Goal: Navigation & Orientation: Find specific page/section

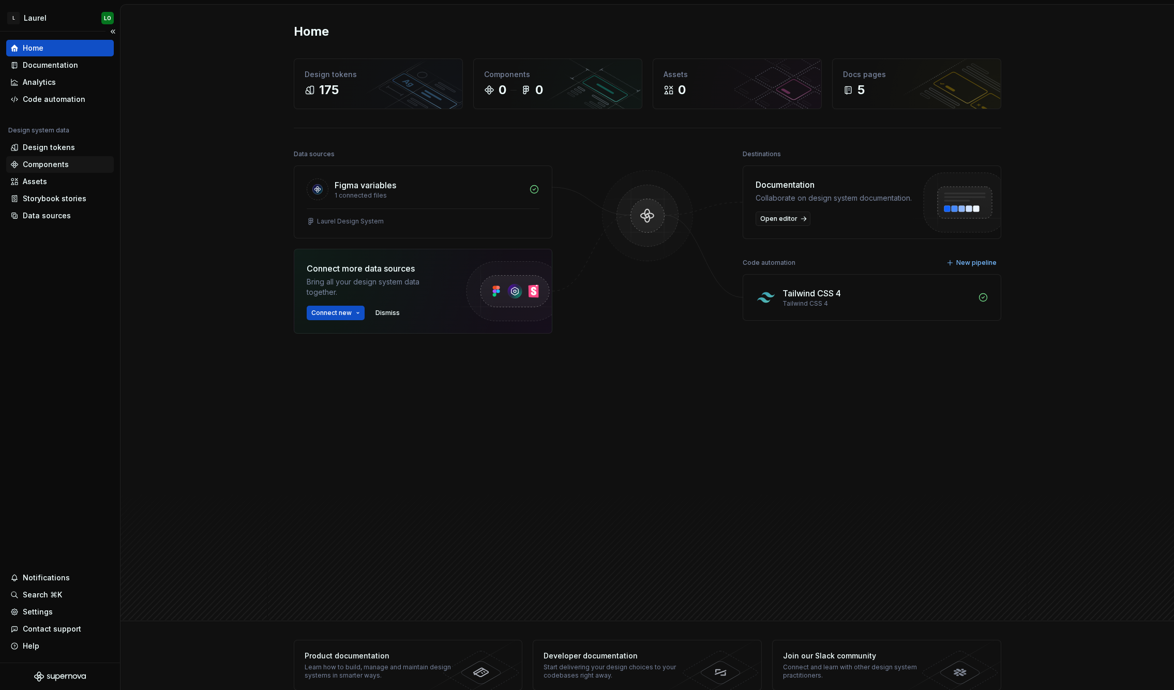
click at [62, 165] on div "Components" at bounding box center [46, 164] width 46 height 10
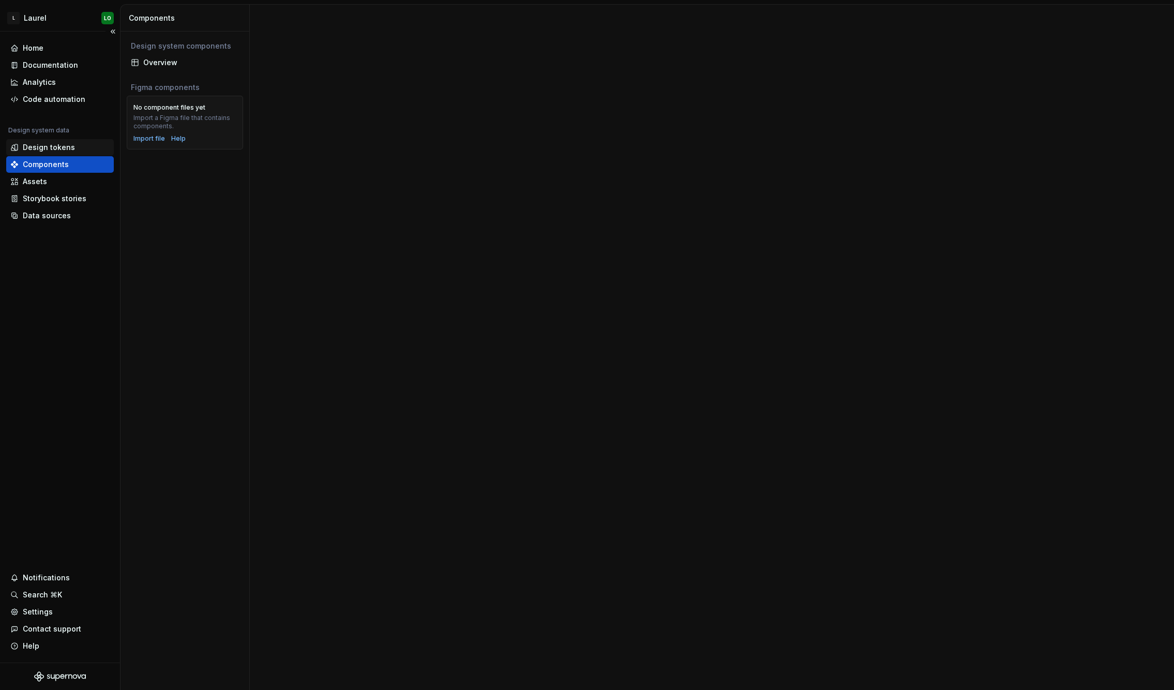
click at [60, 147] on div "Design tokens" at bounding box center [49, 147] width 52 height 10
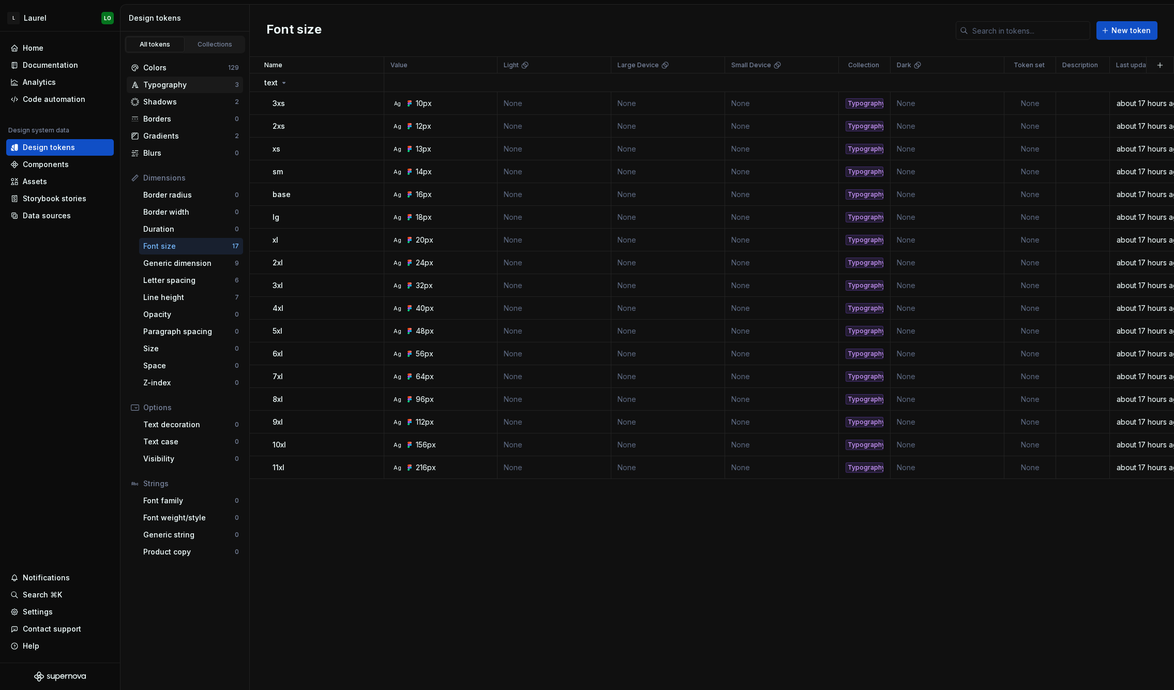
click at [208, 80] on div "Typography" at bounding box center [189, 85] width 92 height 10
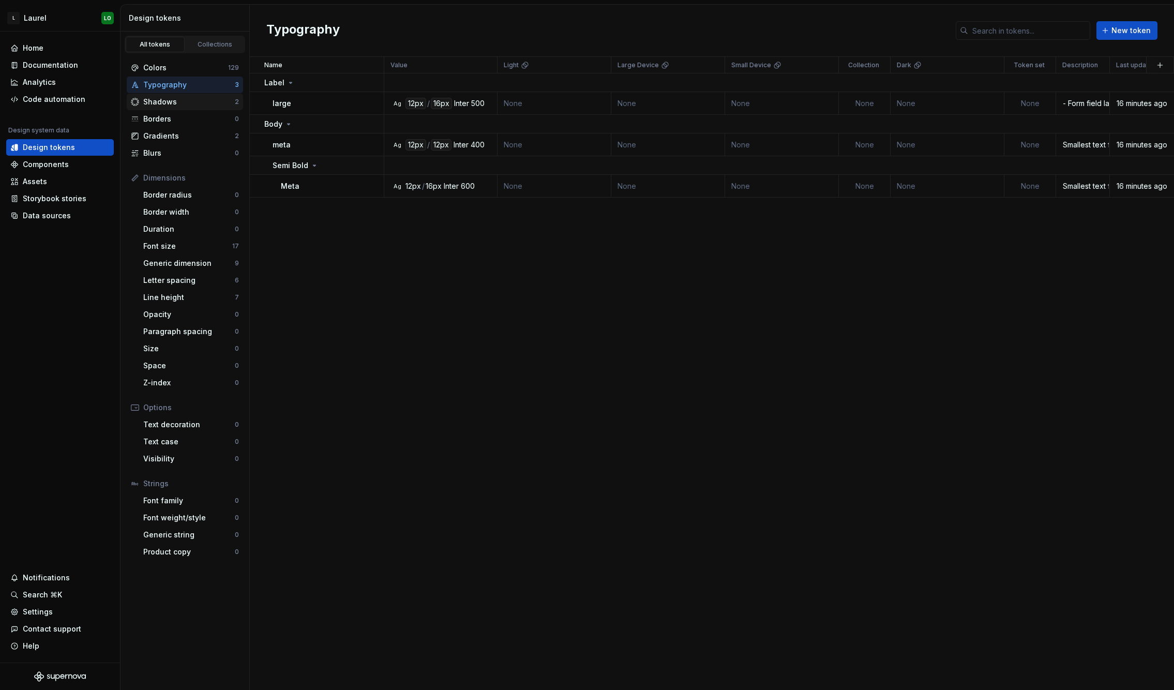
click at [154, 105] on div "Shadows" at bounding box center [189, 102] width 92 height 10
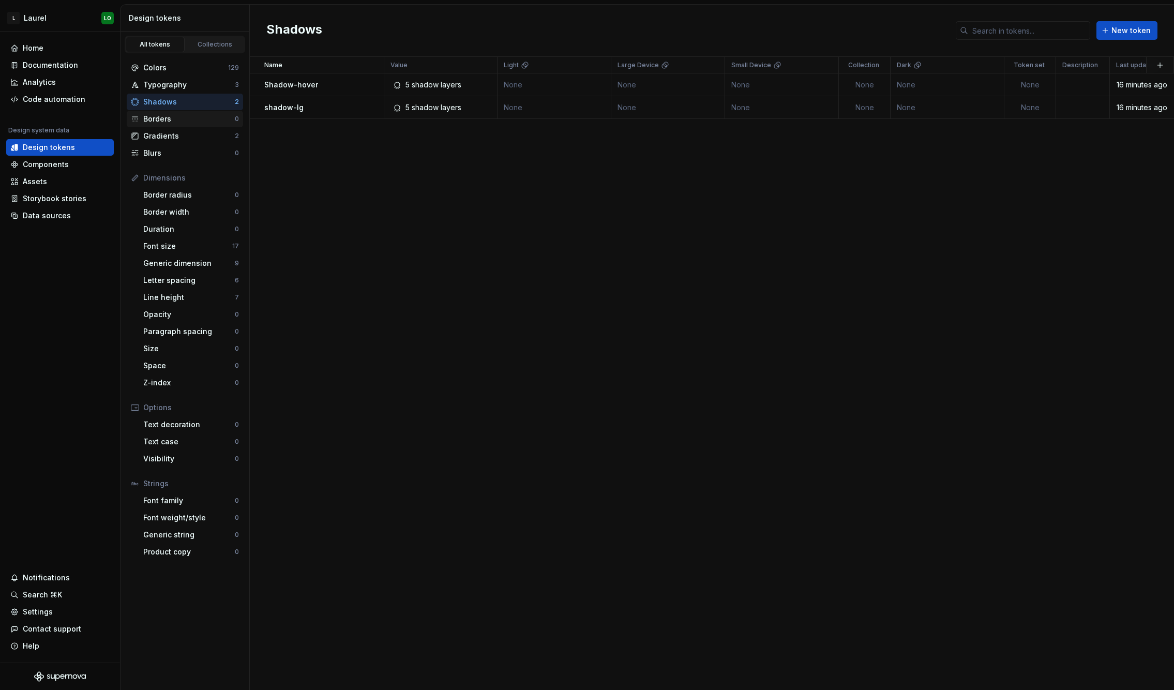
click at [162, 125] on div "Borders 0" at bounding box center [185, 119] width 116 height 17
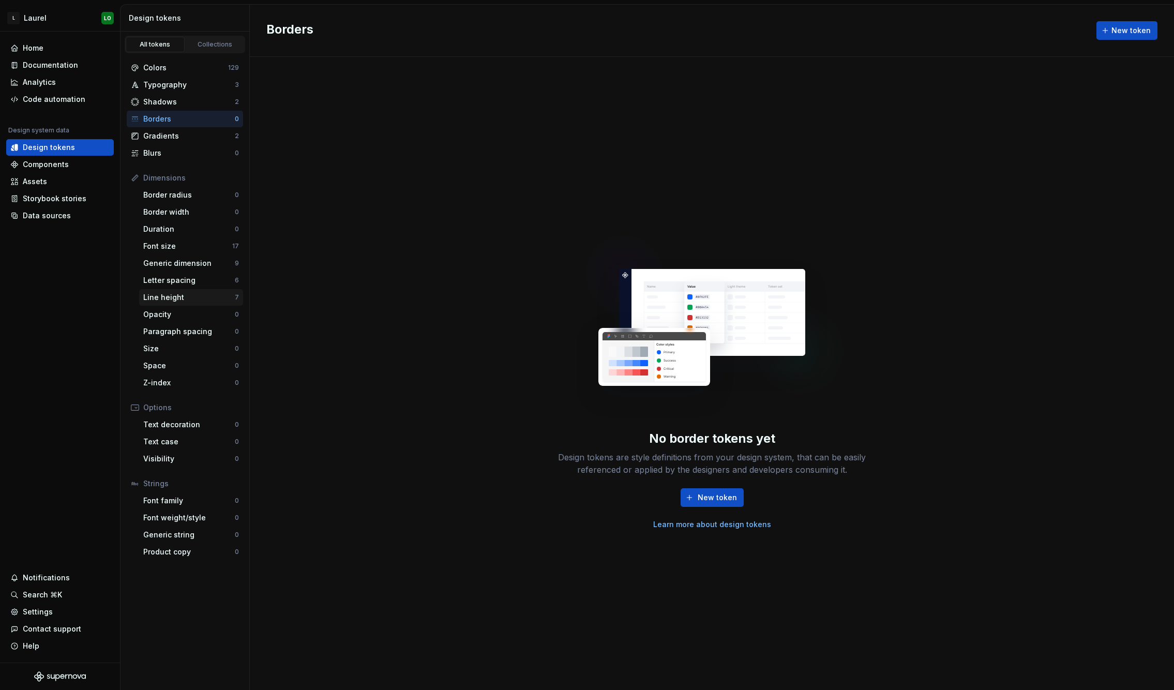
click at [182, 279] on div "Letter spacing" at bounding box center [189, 280] width 92 height 10
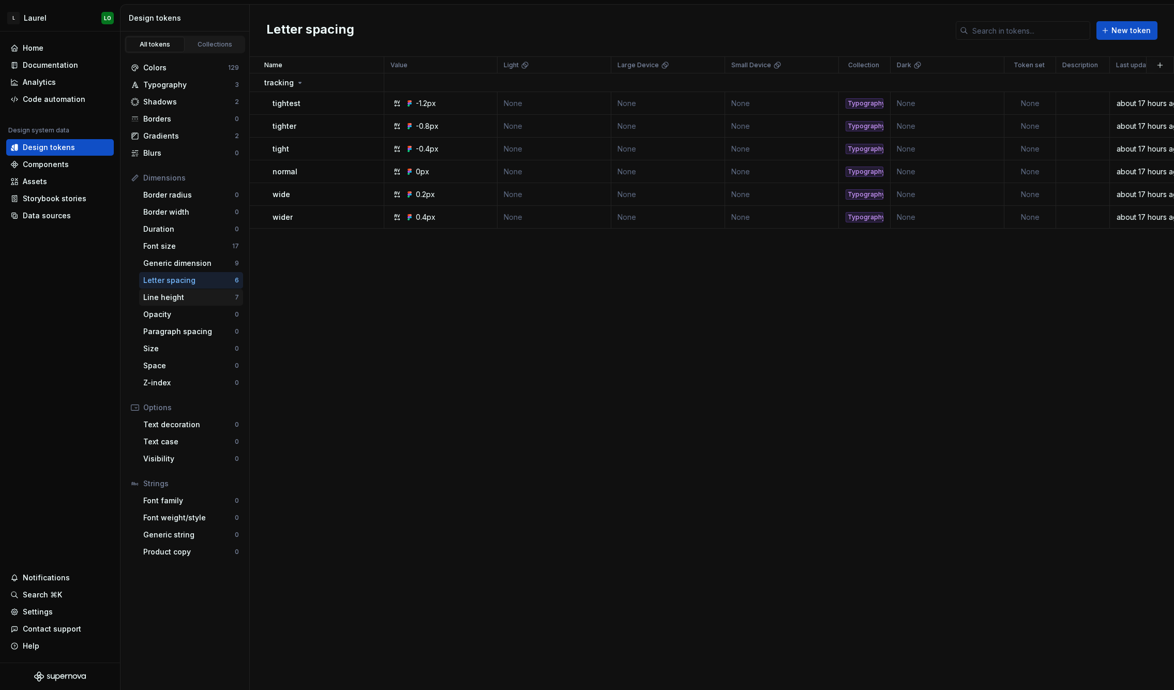
click at [187, 293] on div "Line height" at bounding box center [189, 297] width 92 height 10
click at [173, 177] on div "Dimensions" at bounding box center [191, 178] width 96 height 10
click at [206, 40] on div "Collections" at bounding box center [215, 44] width 52 height 8
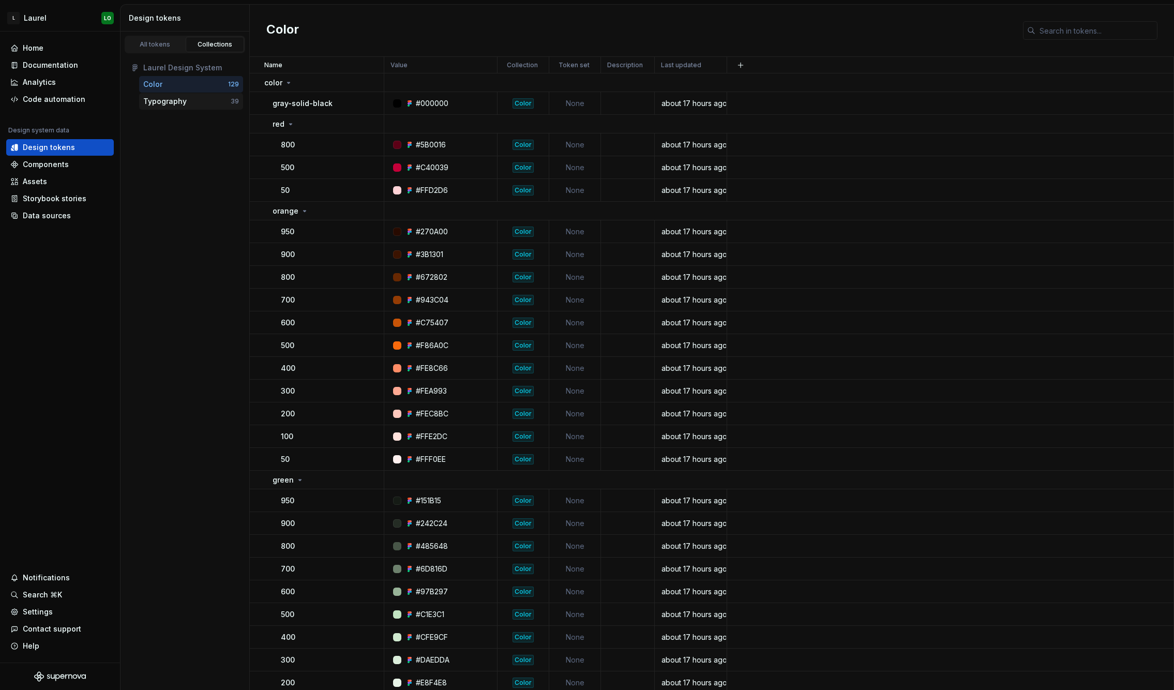
click at [190, 104] on div "Typography" at bounding box center [186, 101] width 87 height 10
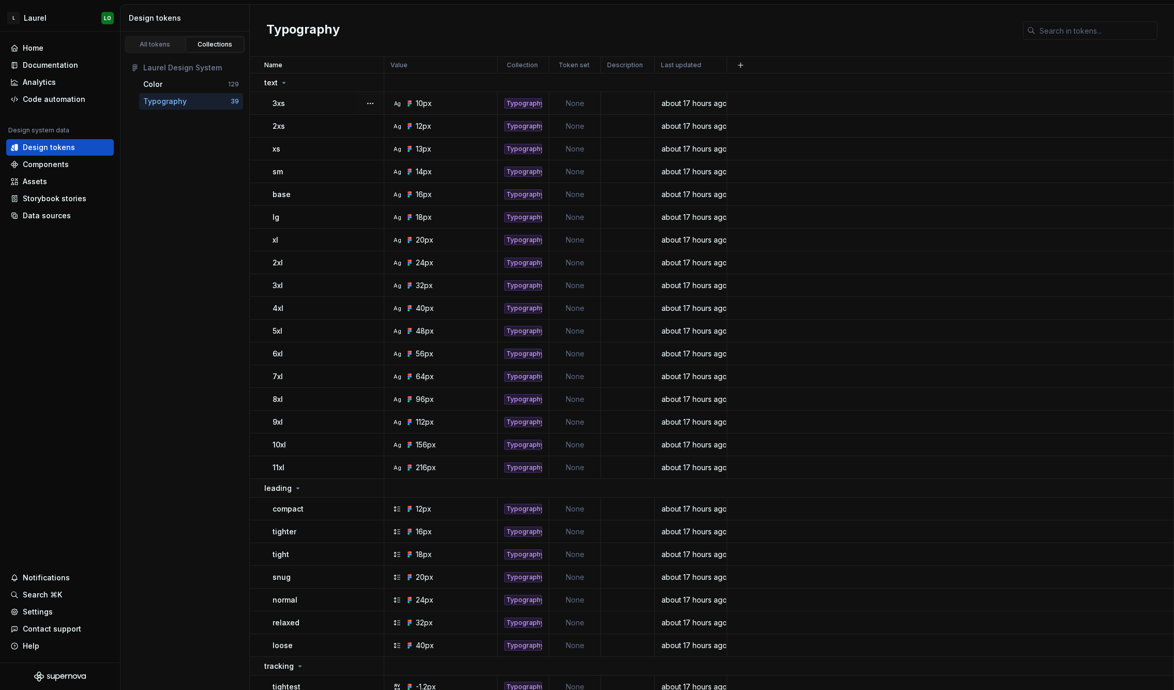
click at [569, 104] on td "None" at bounding box center [575, 103] width 52 height 23
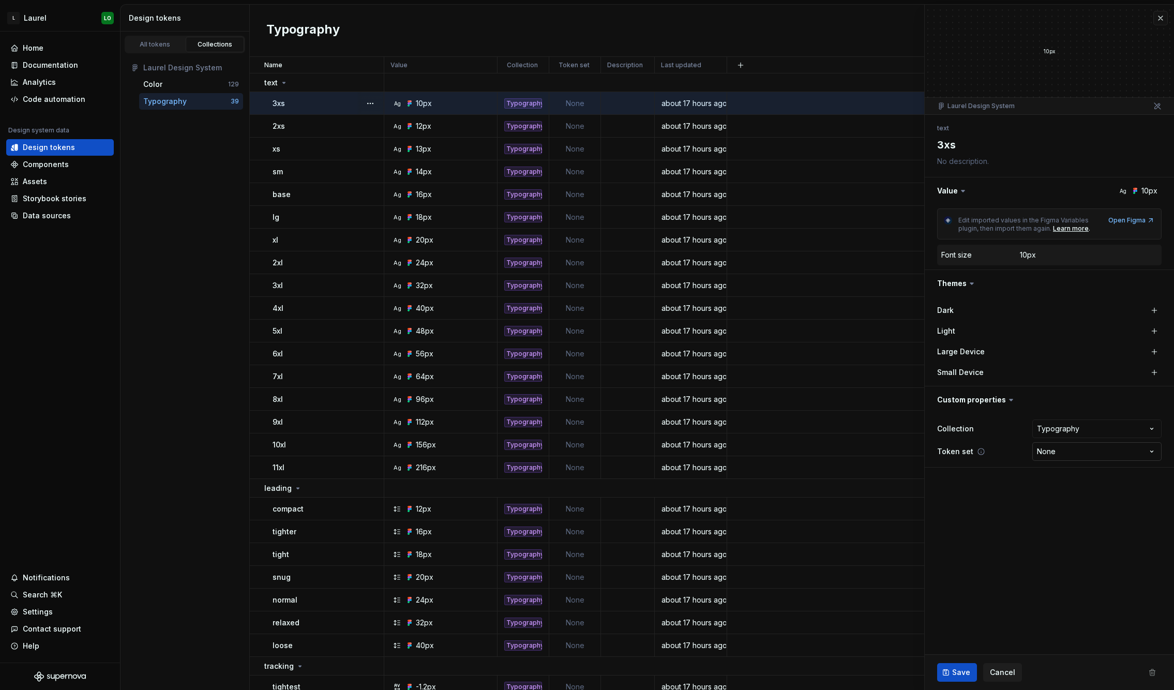
click at [1056, 451] on html "L [PERSON_NAME] Home Documentation Analytics Code automation Design system data…" at bounding box center [587, 345] width 1174 height 690
click at [1007, 505] on html "L [PERSON_NAME] Home Documentation Analytics Code automation Design system data…" at bounding box center [587, 345] width 1174 height 690
click at [66, 78] on div "Analytics" at bounding box center [59, 82] width 99 height 10
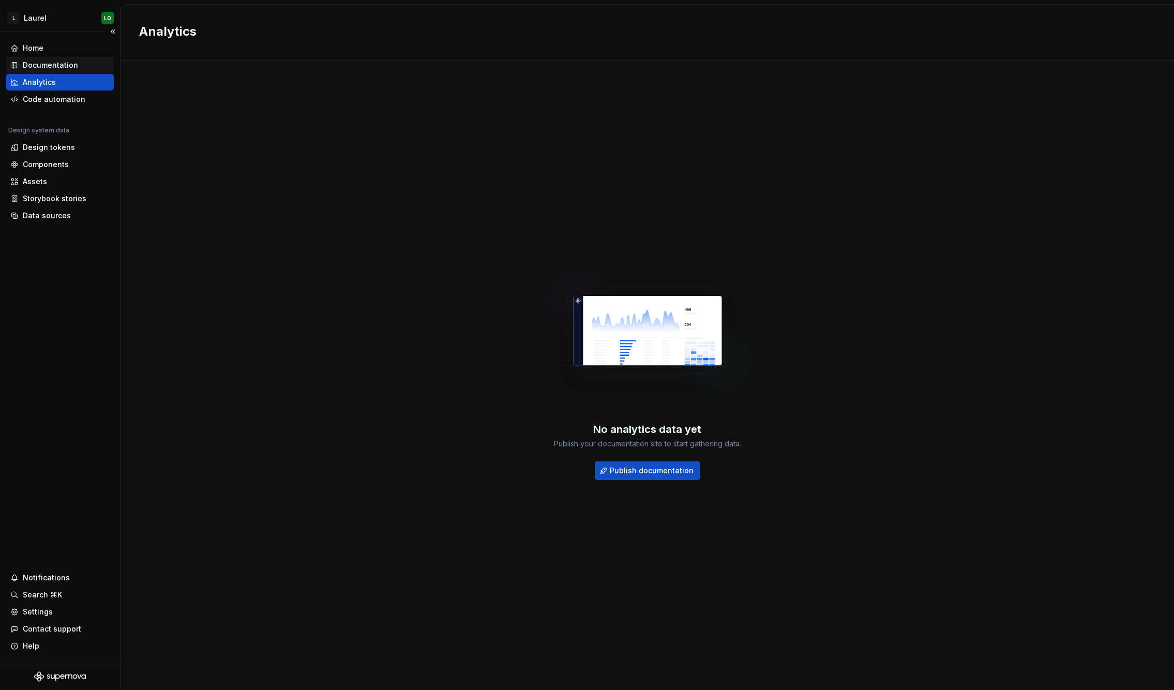
click at [67, 65] on div "Documentation" at bounding box center [50, 65] width 55 height 10
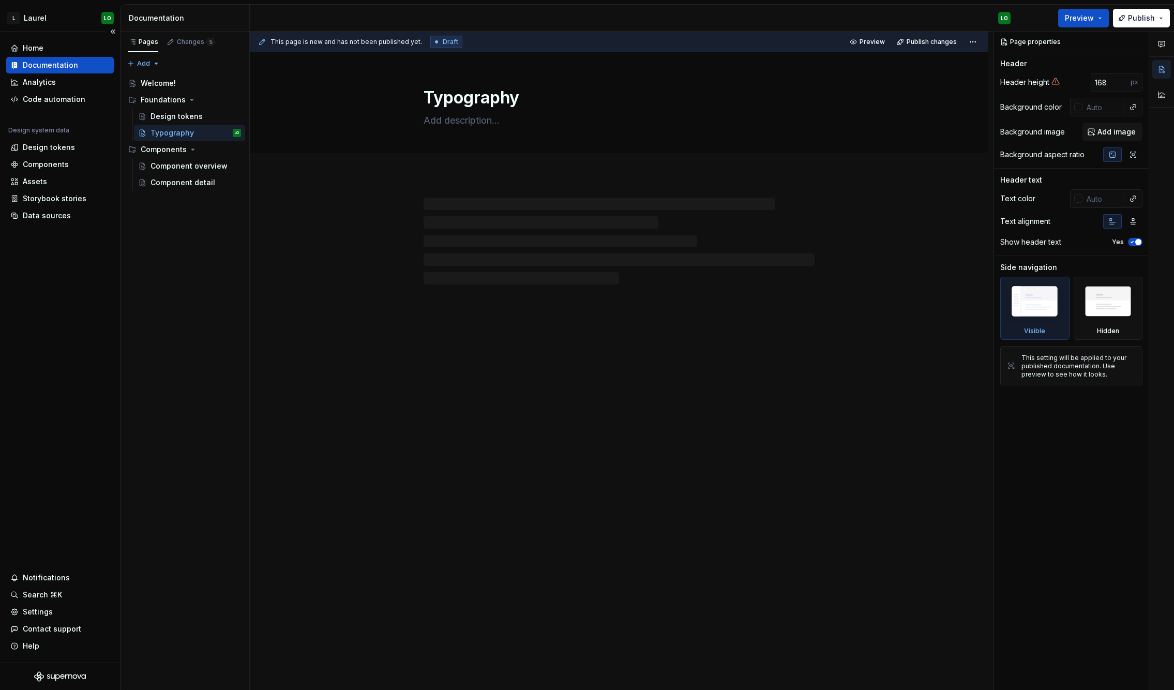
type textarea "*"
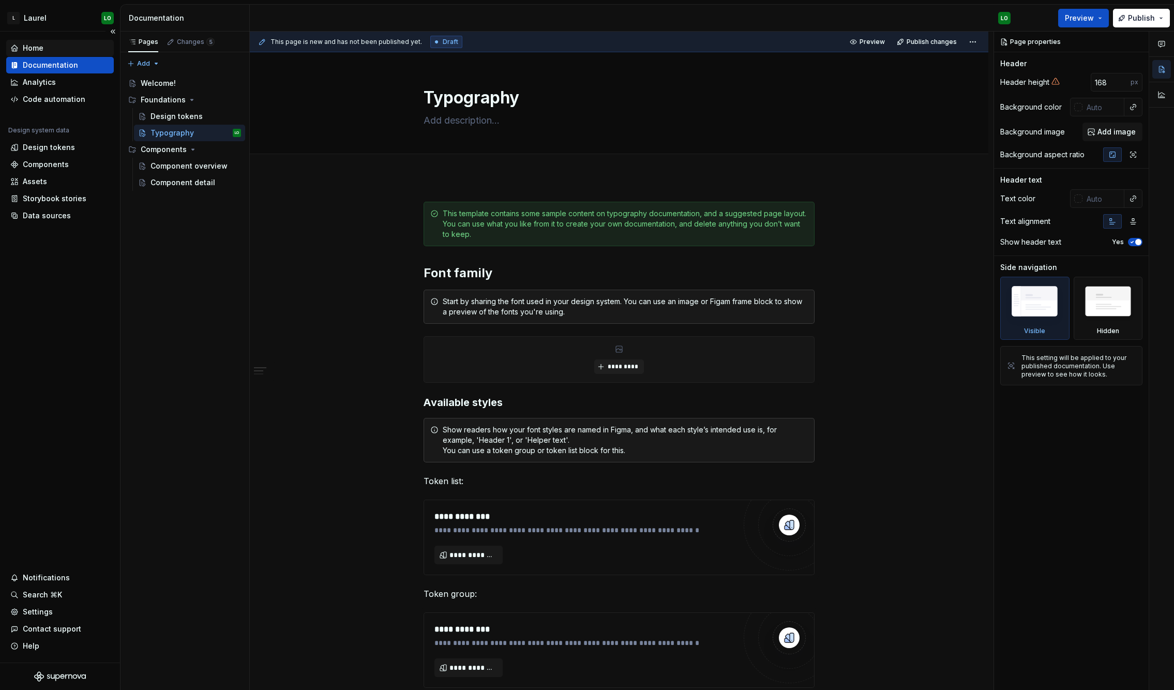
click at [63, 48] on div "Home" at bounding box center [59, 48] width 99 height 10
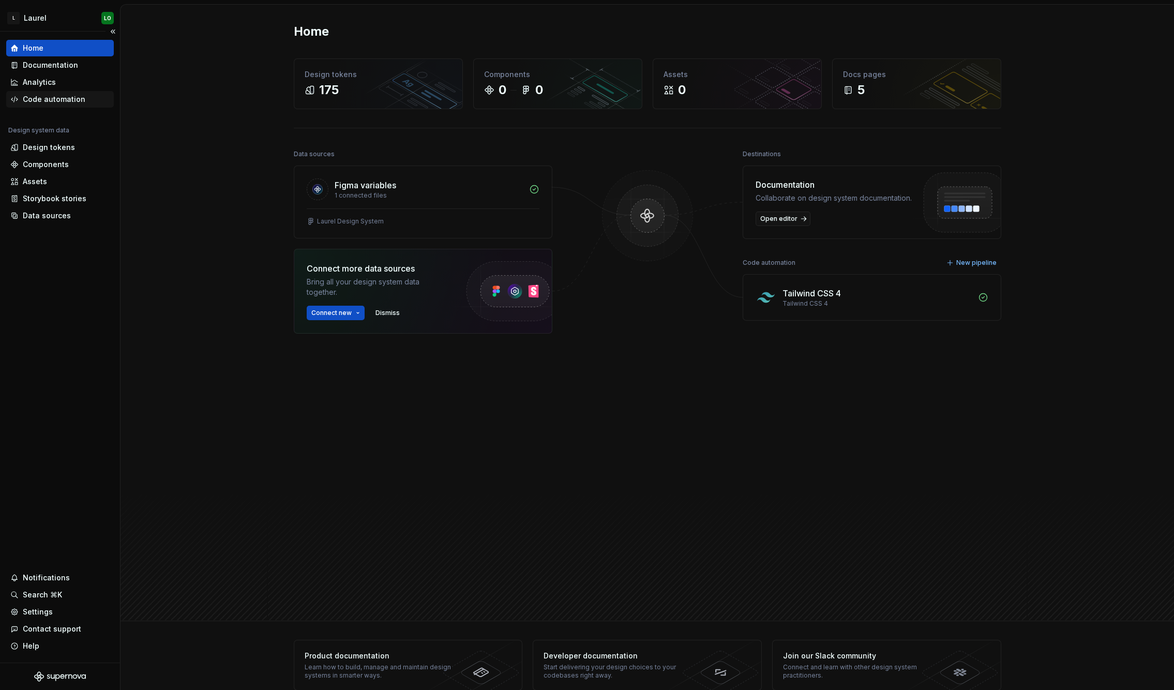
click at [64, 100] on div "Code automation" at bounding box center [54, 99] width 63 height 10
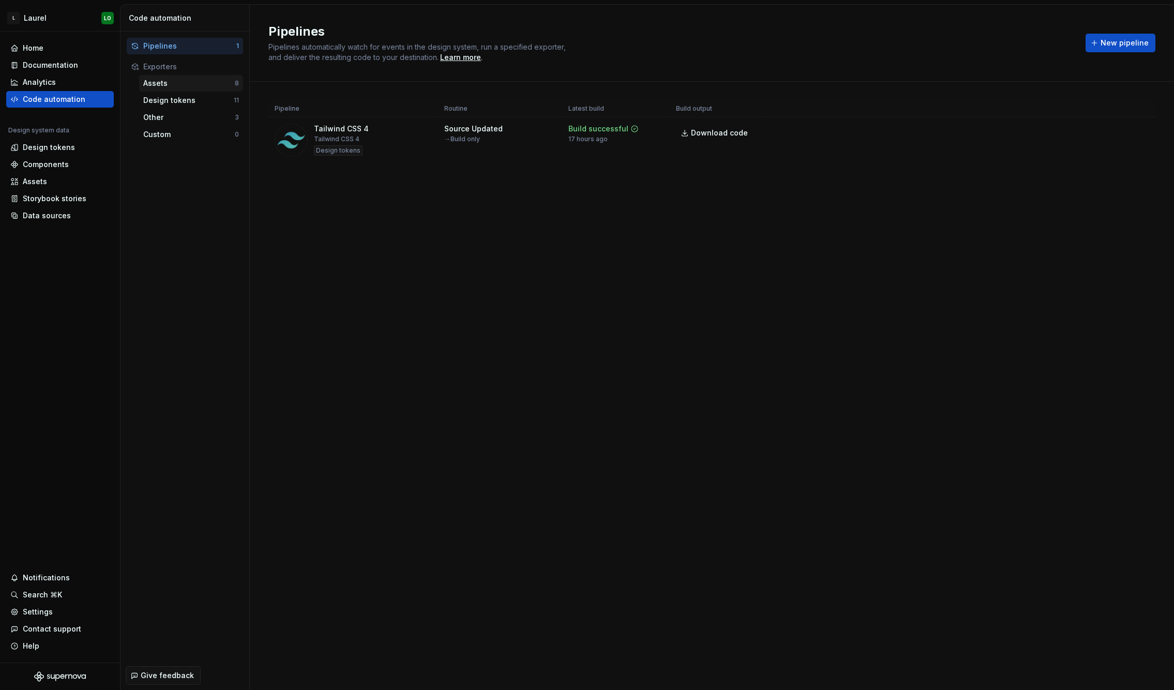
click at [154, 88] on div "Assets 8" at bounding box center [191, 83] width 104 height 17
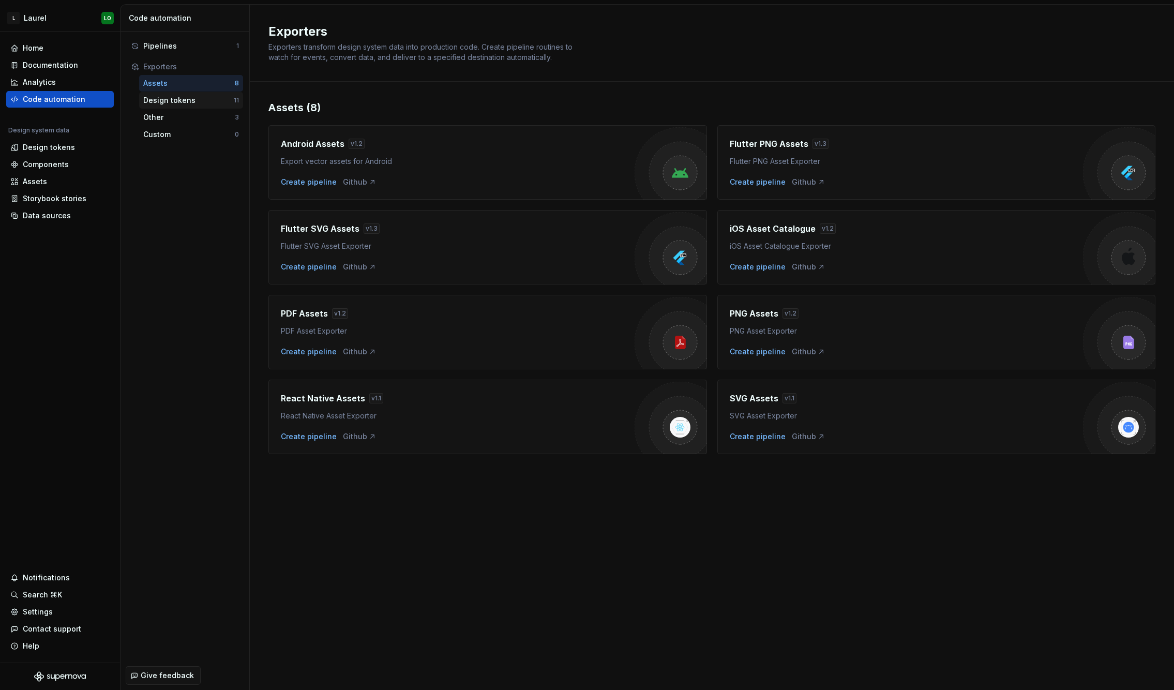
click at [163, 101] on div "Design tokens" at bounding box center [188, 100] width 90 height 10
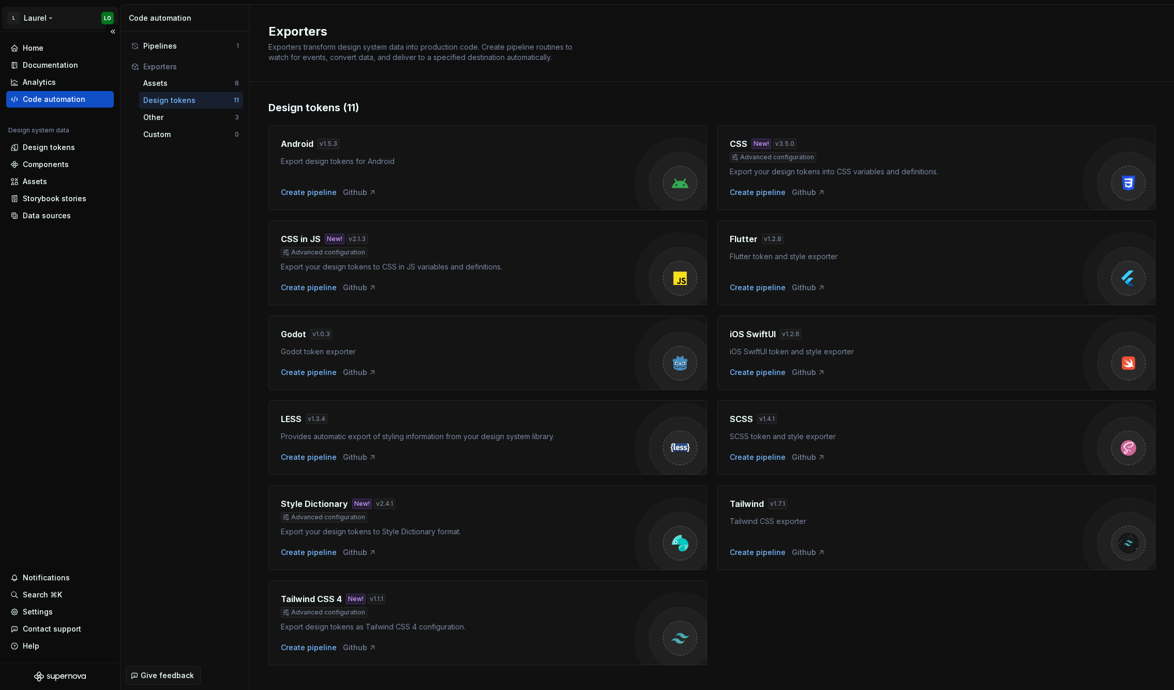
click at [34, 19] on html "L [PERSON_NAME] Home Documentation Analytics Code automation Design system data…" at bounding box center [587, 345] width 1174 height 690
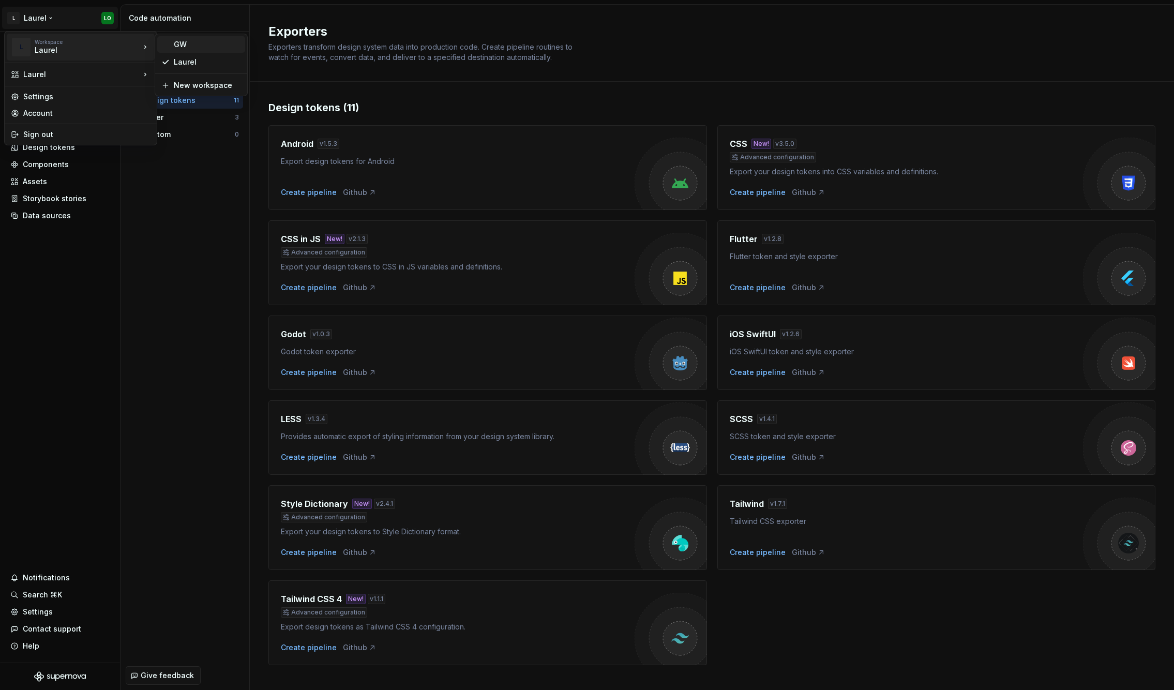
click at [215, 46] on div "GW" at bounding box center [207, 44] width 67 height 10
